Goal: Task Accomplishment & Management: Use online tool/utility

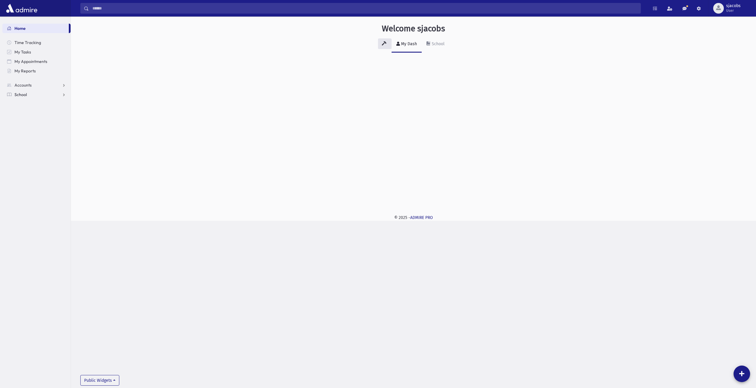
click at [56, 97] on link "School" at bounding box center [36, 94] width 68 height 9
click at [51, 110] on link "Attendance" at bounding box center [36, 113] width 68 height 9
click at [50, 124] on link "Entry" at bounding box center [36, 122] width 68 height 9
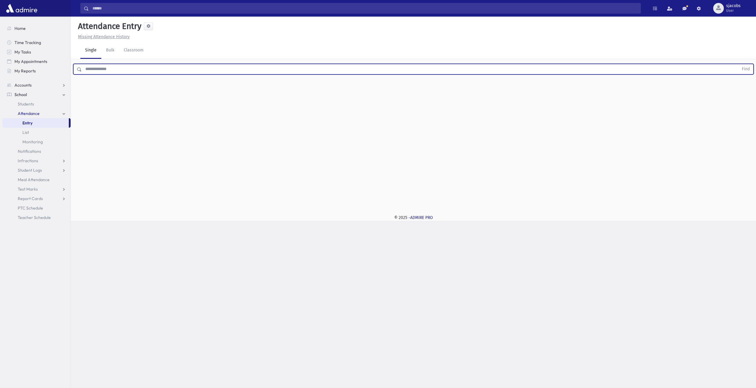
click at [131, 66] on input "text" at bounding box center [410, 69] width 657 height 11
type input "****"
click at [738, 64] on button "Find" at bounding box center [745, 69] width 15 height 10
click at [744, 107] on button "button" at bounding box center [740, 107] width 12 height 11
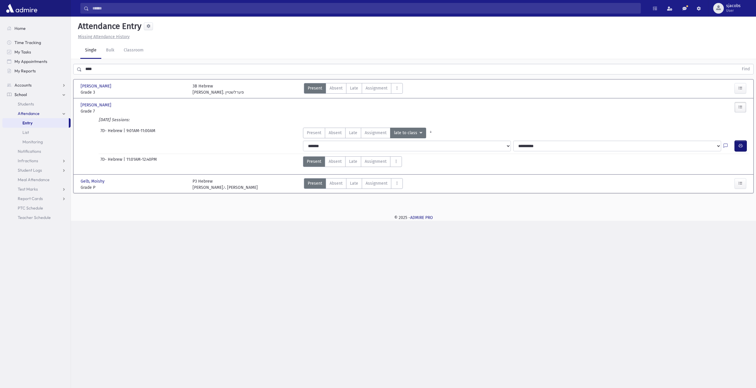
click at [741, 148] on button "button" at bounding box center [741, 146] width 12 height 11
click at [737, 145] on button "button" at bounding box center [741, 146] width 12 height 11
click at [739, 146] on icon "button" at bounding box center [740, 145] width 4 height 5
